Goal: Information Seeking & Learning: Learn about a topic

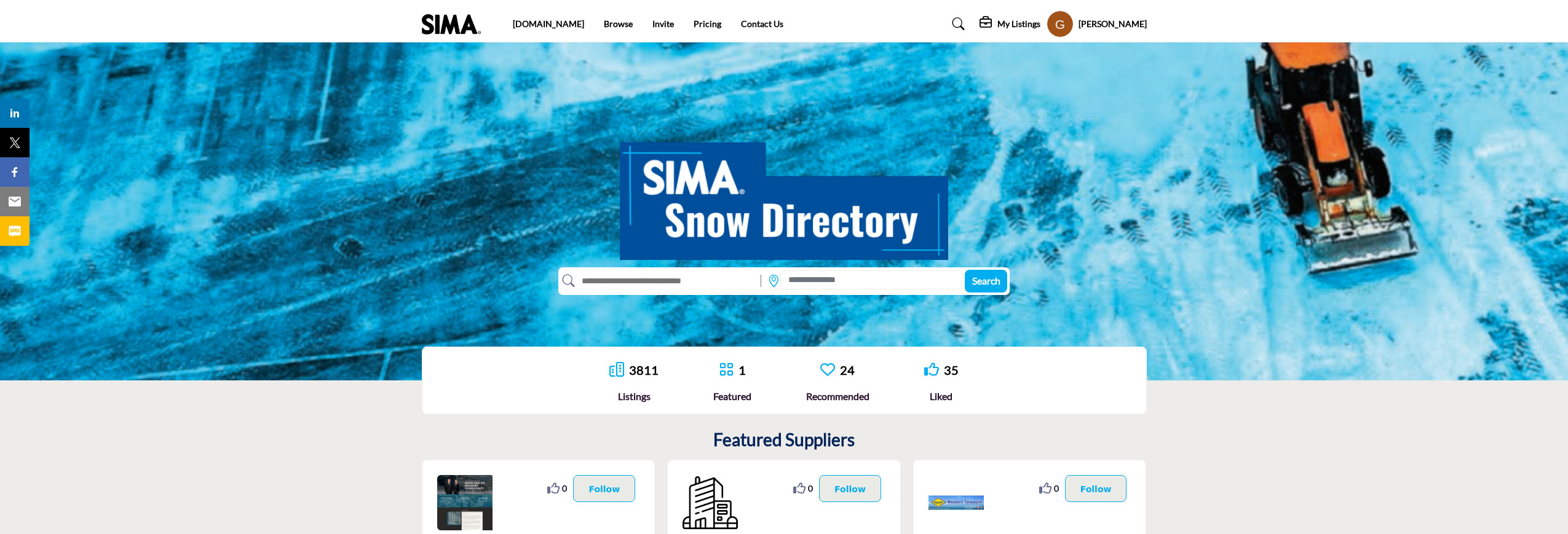
click at [681, 30] on ul "sima.org Browse Invite Pricing Contact Us" at bounding box center [648, 24] width 270 height 14
click at [694, 23] on link "Pricing" at bounding box center [708, 24] width 28 height 11
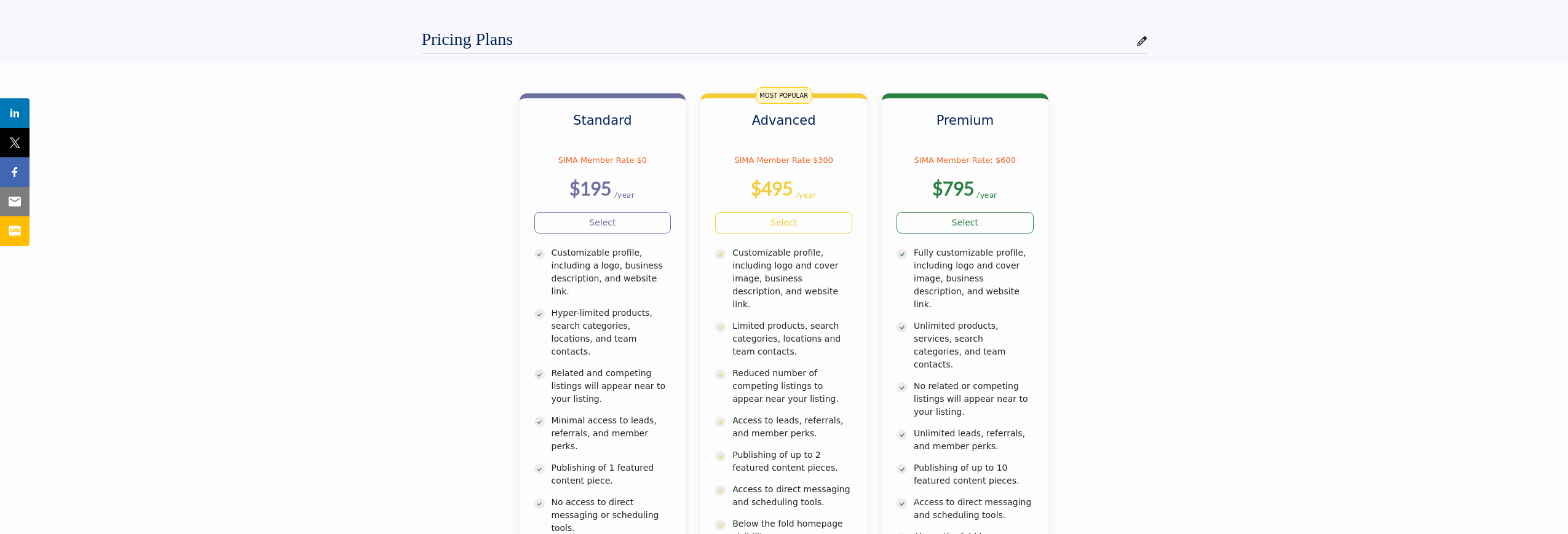
scroll to position [154, 0]
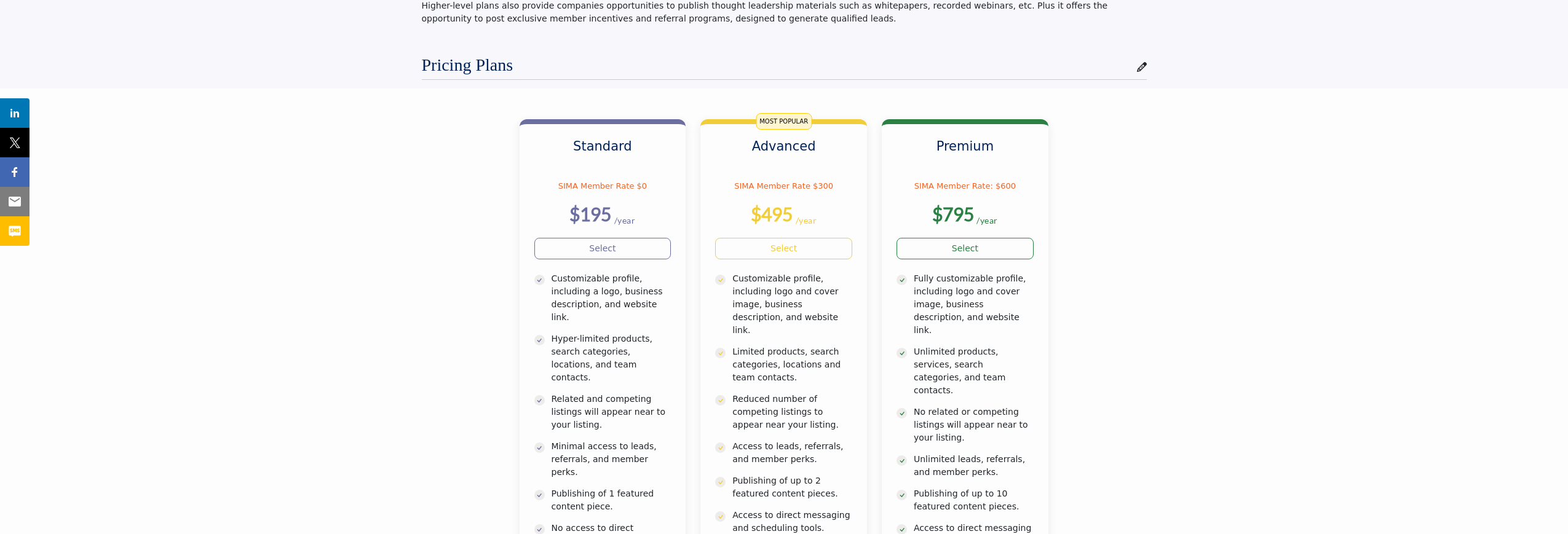
click at [1174, 240] on section "Standard SIMA Member Rate $0 $195 /year No homepage visibility. $495" at bounding box center [784, 378] width 1568 height 578
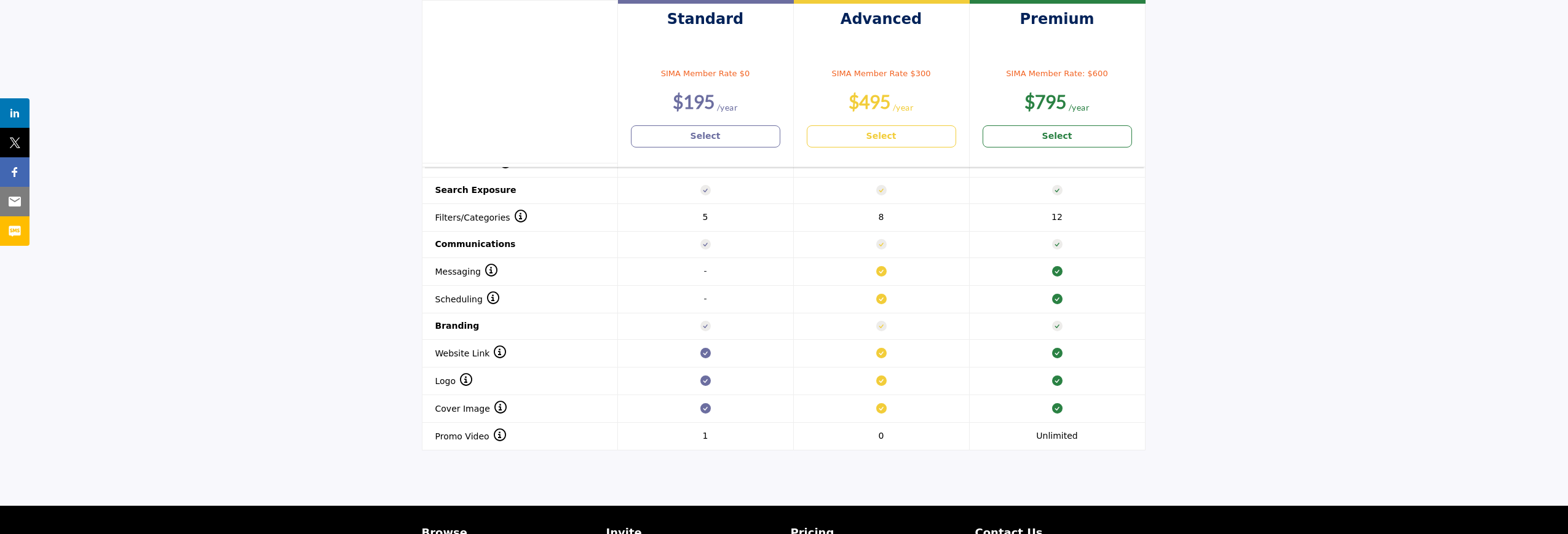
scroll to position [922, 0]
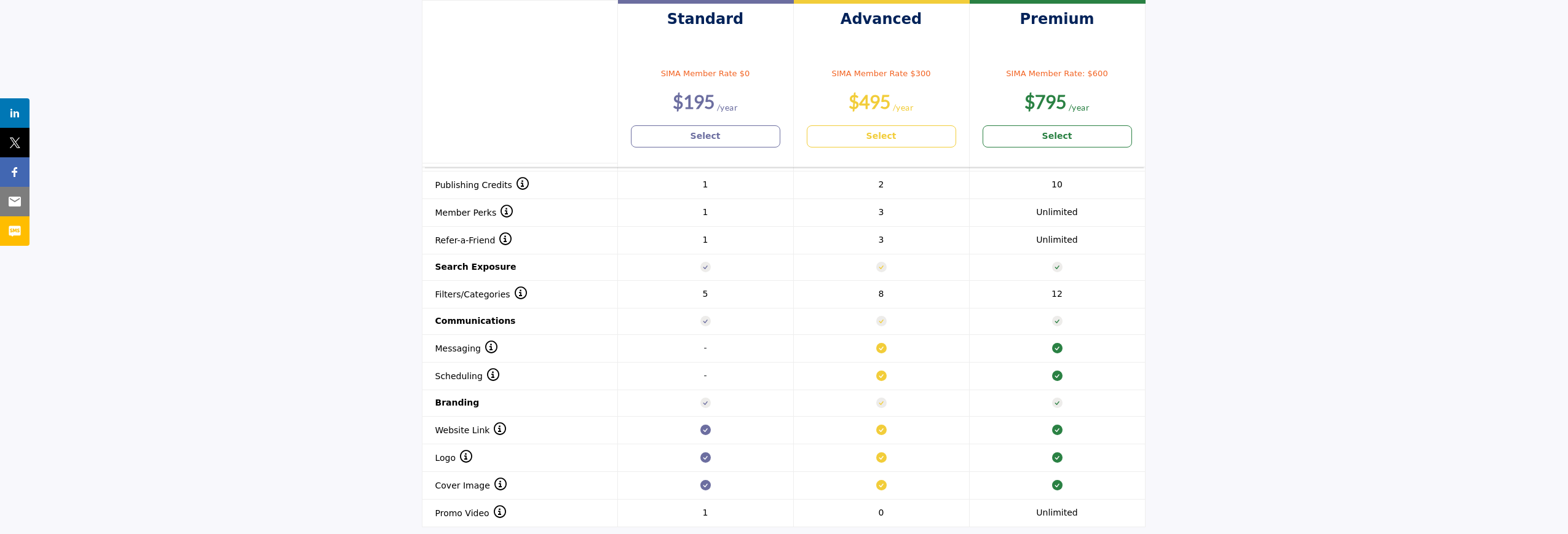
drag, startPoint x: 831, startPoint y: 235, endPoint x: 1458, endPoint y: 257, distance: 627.4
click at [1458, 257] on section "Header 1 Standard SIMA Member Rate $0 $195 Select Advanced $495 Select $795" at bounding box center [784, 254] width 1568 height 605
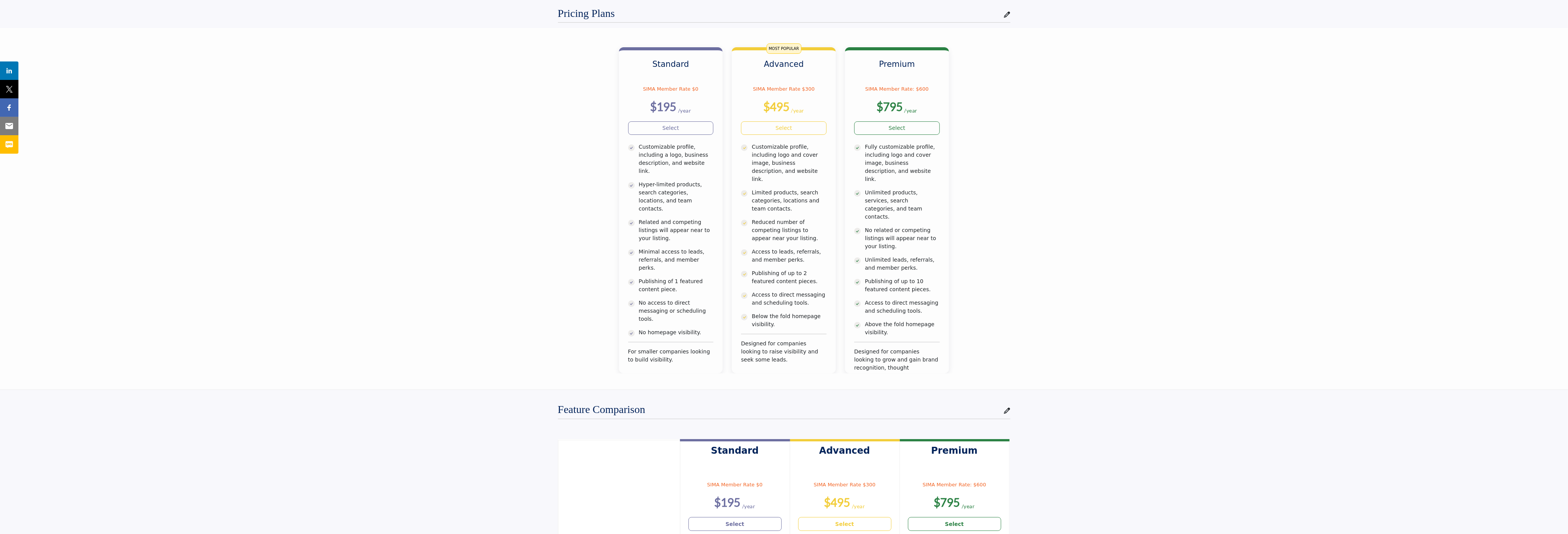
scroll to position [0, 0]
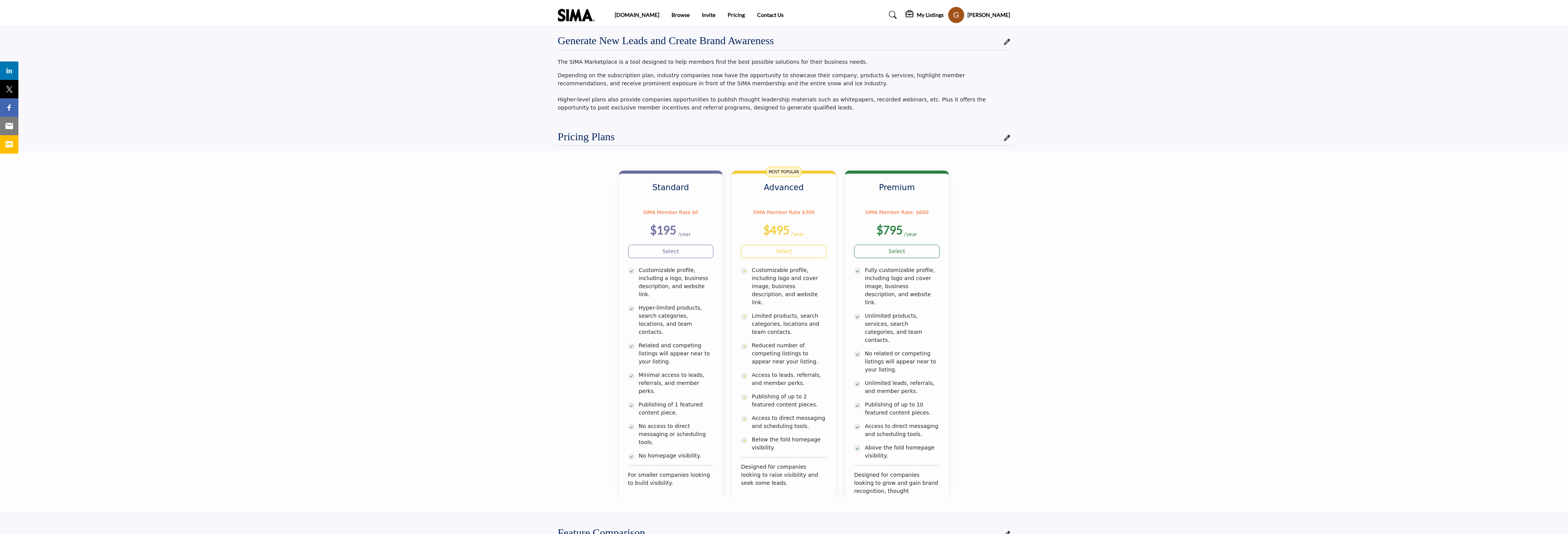
click at [587, 10] on img at bounding box center [579, 15] width 41 height 13
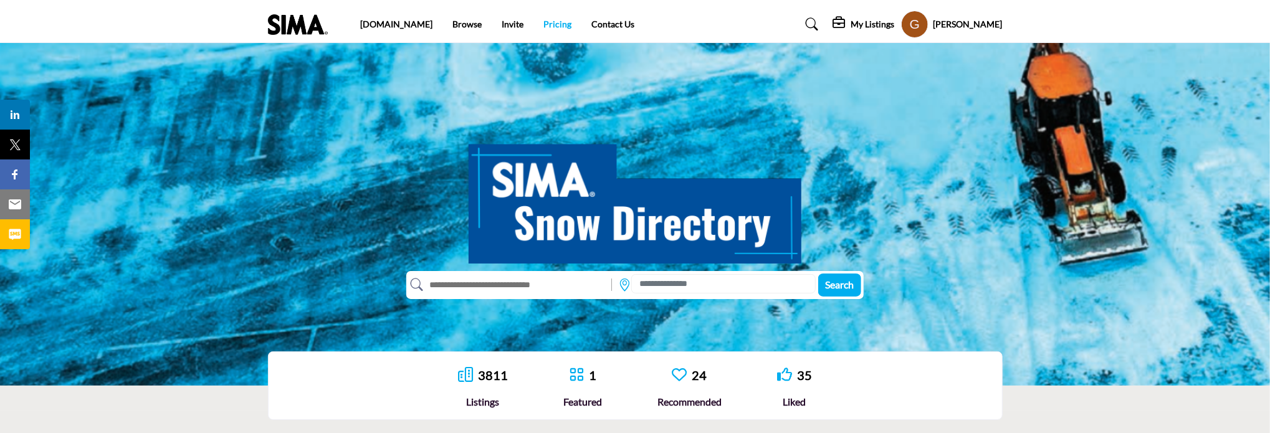
click at [543, 28] on link "Pricing" at bounding box center [557, 24] width 28 height 11
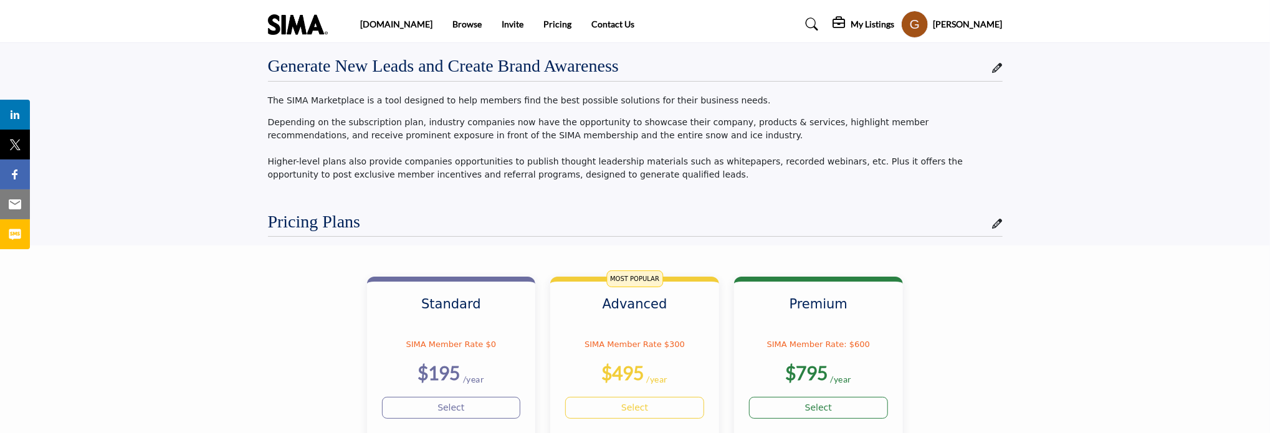
drag, startPoint x: 269, startPoint y: 99, endPoint x: 606, endPoint y: 176, distance: 346.2
click at [606, 176] on div "The SIMA Marketplace is a tool designed to help members find the best possible …" at bounding box center [635, 137] width 734 height 87
copy div "The SIMA Marketplace is a tool designed to help members find the best possible …"
